Goal: Use online tool/utility: Utilize a website feature to perform a specific function

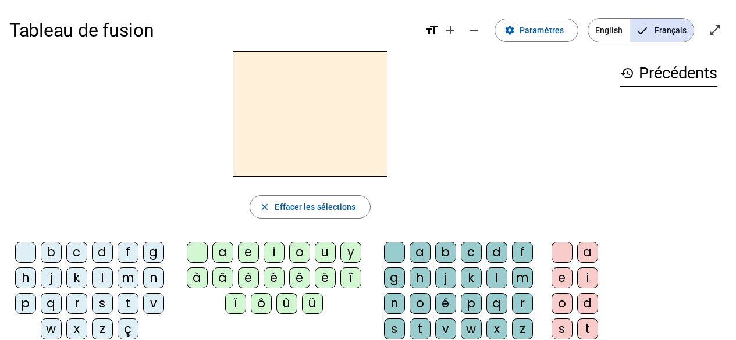
click at [104, 278] on div "l" at bounding box center [102, 278] width 21 height 21
click at [223, 250] on div "a" at bounding box center [222, 252] width 21 height 21
click at [721, 24] on mat-icon "open_in_full" at bounding box center [715, 30] width 14 height 14
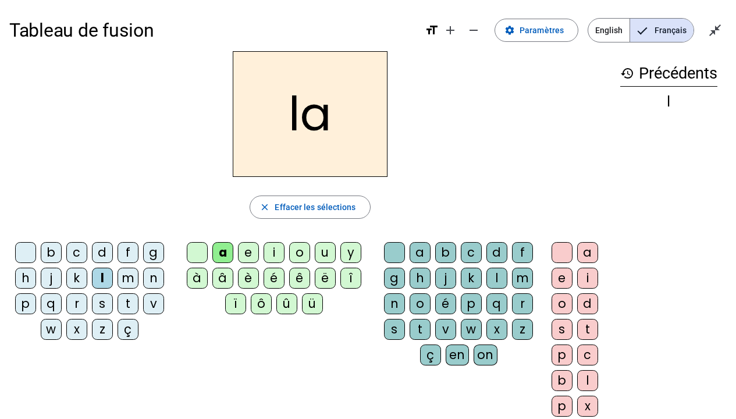
click at [126, 301] on div "t" at bounding box center [128, 303] width 21 height 21
click at [518, 303] on div "r" at bounding box center [522, 303] width 21 height 21
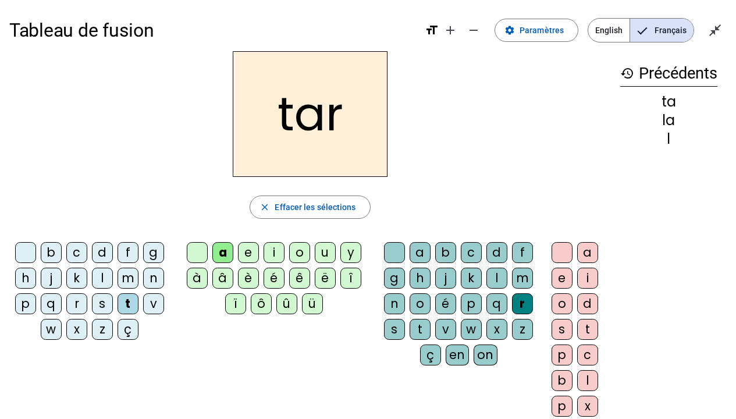
click at [77, 254] on div "c" at bounding box center [76, 252] width 21 height 21
click at [57, 255] on div "b" at bounding box center [51, 252] width 21 height 21
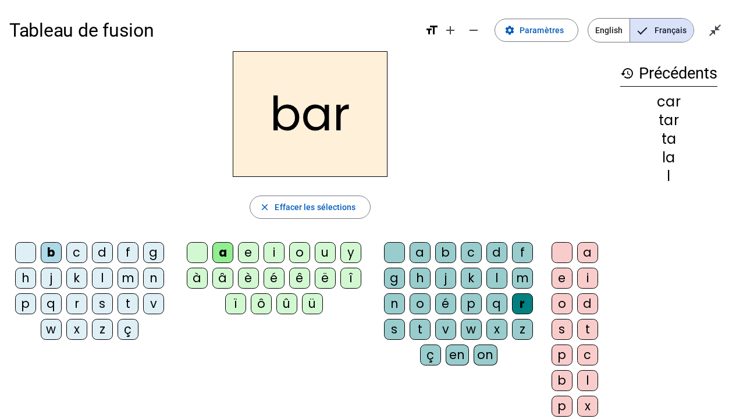
click at [27, 301] on div "p" at bounding box center [25, 303] width 21 height 21
click at [320, 250] on div "u" at bounding box center [325, 252] width 21 height 21
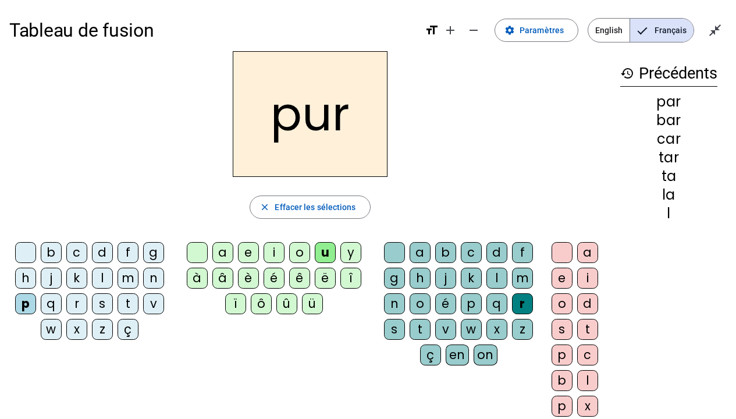
click at [104, 252] on div "d" at bounding box center [102, 252] width 21 height 21
click at [99, 304] on div "s" at bounding box center [102, 303] width 21 height 21
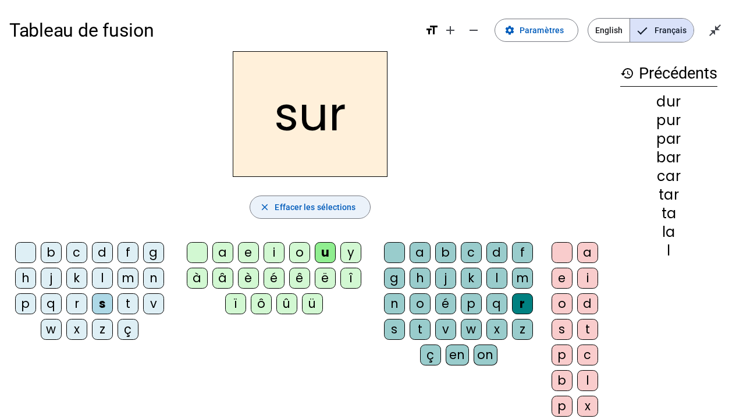
click at [312, 203] on span "Effacer les sélections" at bounding box center [315, 207] width 81 height 14
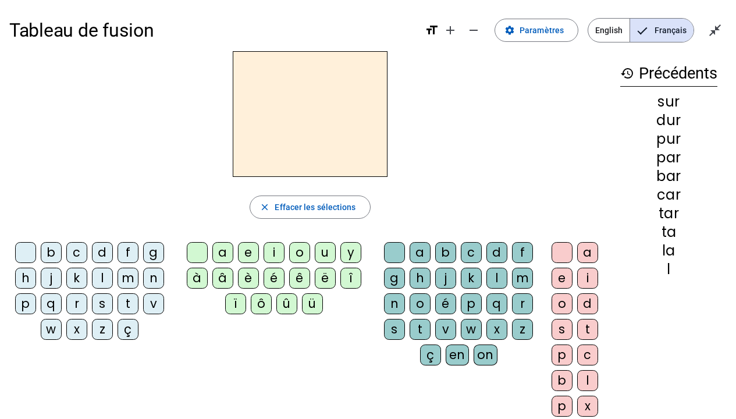
click at [104, 303] on div "s" at bounding box center [102, 303] width 21 height 21
click at [330, 252] on div "u" at bounding box center [325, 252] width 21 height 21
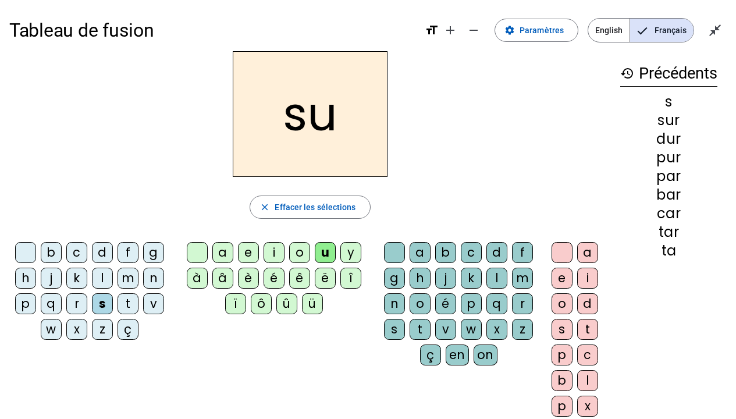
click at [225, 253] on div "a" at bounding box center [222, 252] width 21 height 21
click at [276, 248] on div "i" at bounding box center [274, 252] width 21 height 21
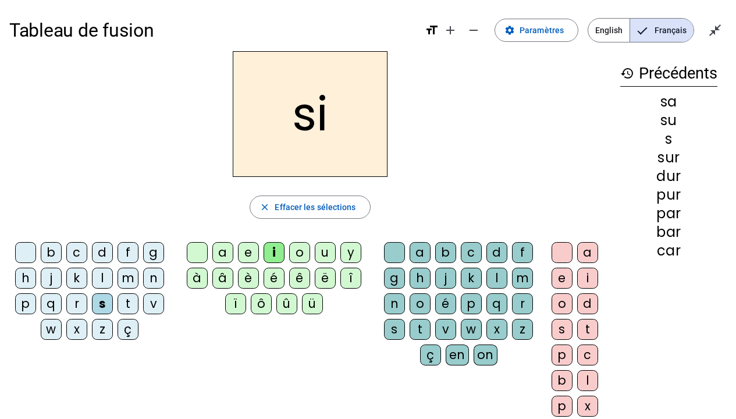
click at [497, 276] on div "l" at bounding box center [496, 278] width 21 height 21
click at [130, 274] on div "m" at bounding box center [128, 278] width 21 height 21
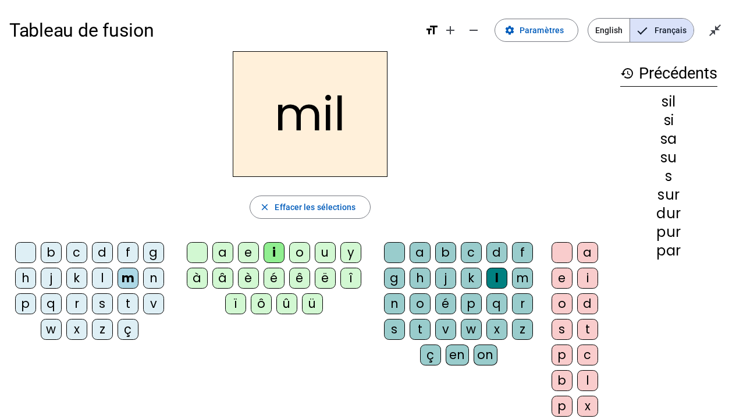
click at [77, 247] on div "c" at bounding box center [76, 252] width 21 height 21
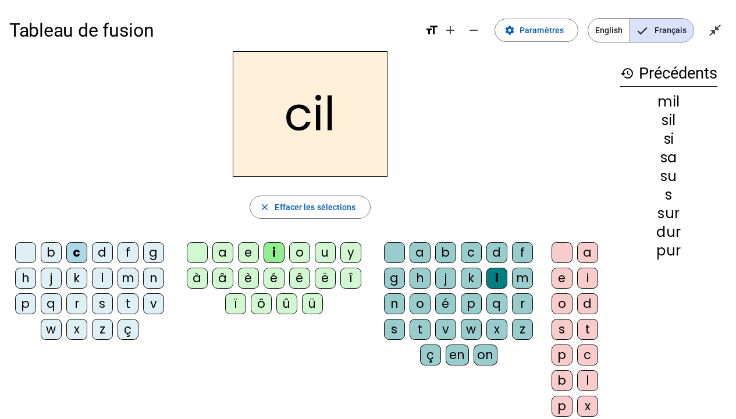
click at [104, 301] on div "s" at bounding box center [102, 303] width 21 height 21
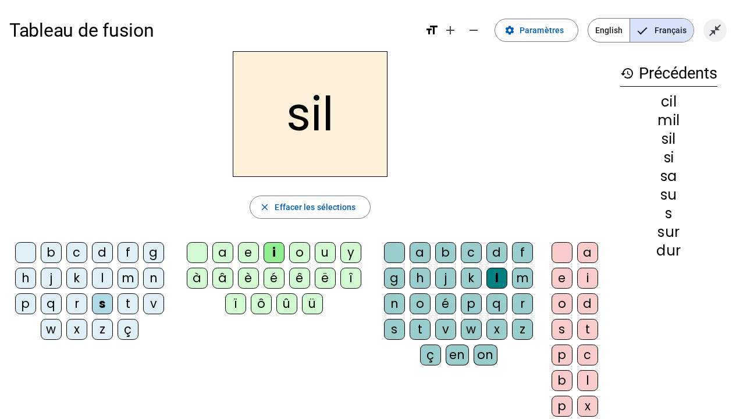
click at [716, 31] on mat-icon "close_fullscreen" at bounding box center [715, 30] width 14 height 14
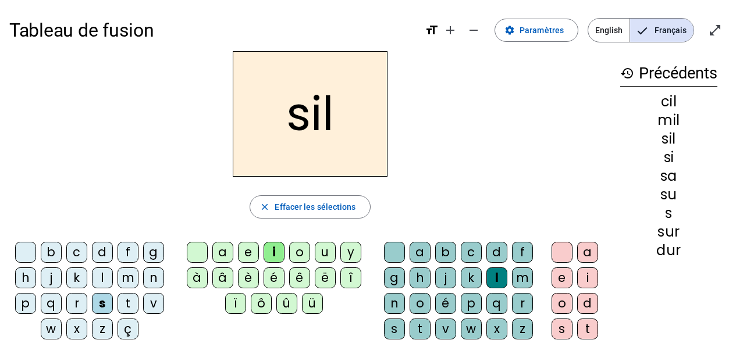
click at [72, 248] on div "c" at bounding box center [76, 252] width 21 height 21
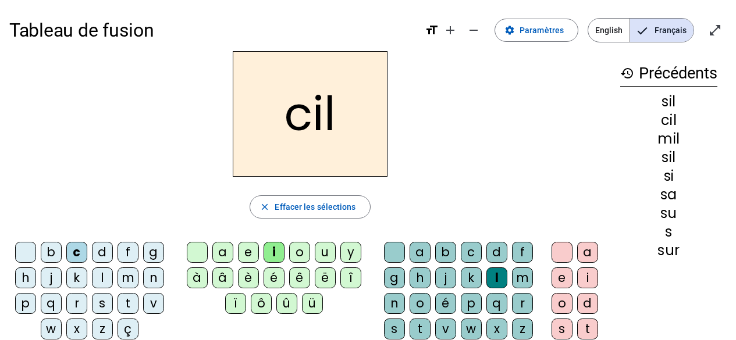
click at [564, 276] on div "e" at bounding box center [561, 278] width 21 height 21
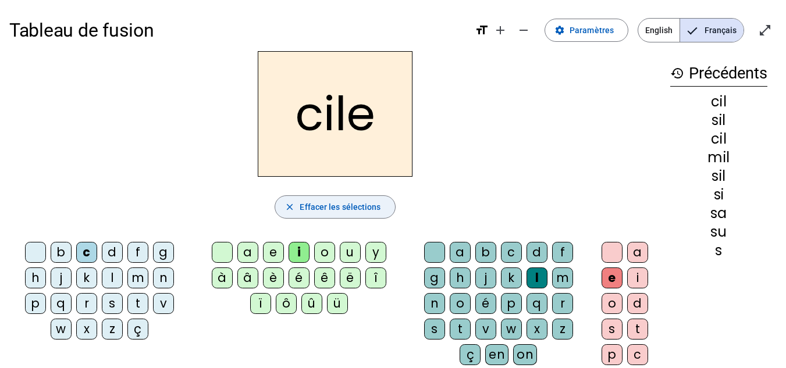
click at [315, 199] on span "button" at bounding box center [334, 207] width 119 height 28
